Goal: Task Accomplishment & Management: Complete application form

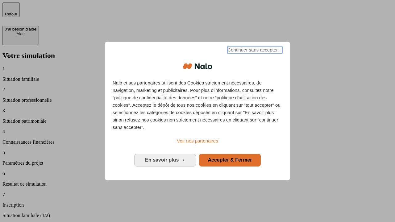
click at [254, 51] on span "Continuer sans accepter →" at bounding box center [254, 49] width 55 height 7
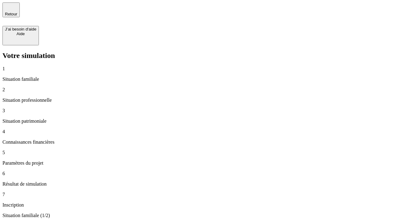
type input "30 000"
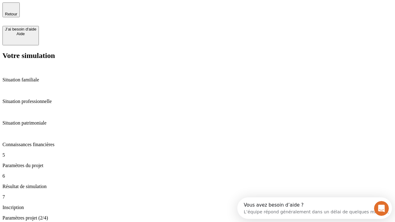
type input "25"
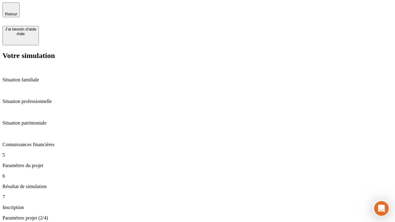
type input "64"
type input "1 000"
type input "640"
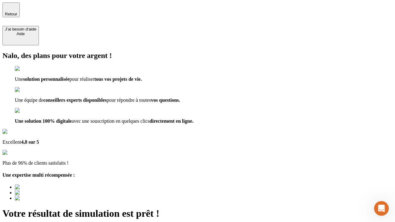
type input "[EMAIL_ADDRESS][PERSON_NAME][DOMAIN_NAME]"
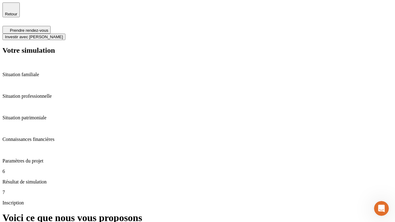
click at [63, 35] on span "Investir avec [PERSON_NAME]" at bounding box center [34, 37] width 58 height 5
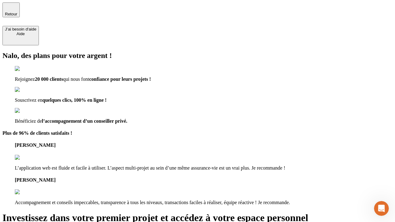
type input "[EMAIL_ADDRESS][PERSON_NAME][DOMAIN_NAME]"
